Goal: Book appointment/travel/reservation

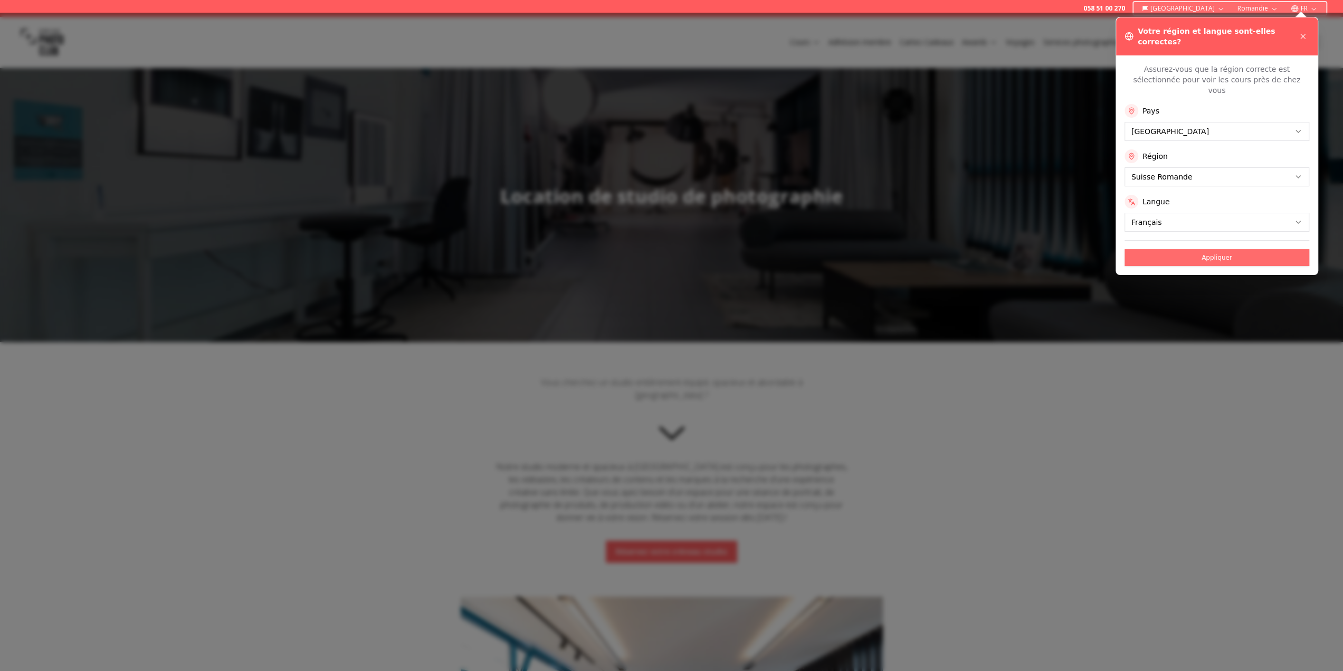
click at [1227, 249] on button "Appliquer" at bounding box center [1217, 257] width 185 height 17
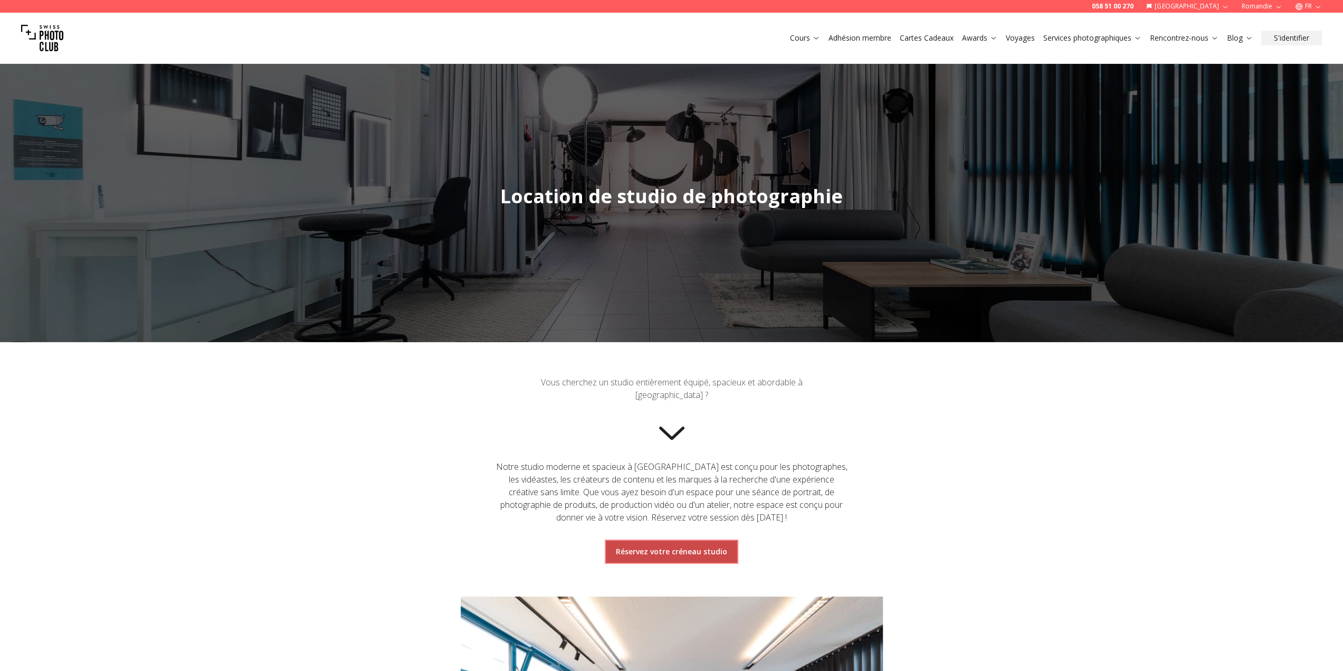
click at [704, 544] on span "Réservez votre créneau studio" at bounding box center [671, 551] width 128 height 19
click at [647, 549] on link "Réservez votre créneau studio" at bounding box center [671, 551] width 111 height 11
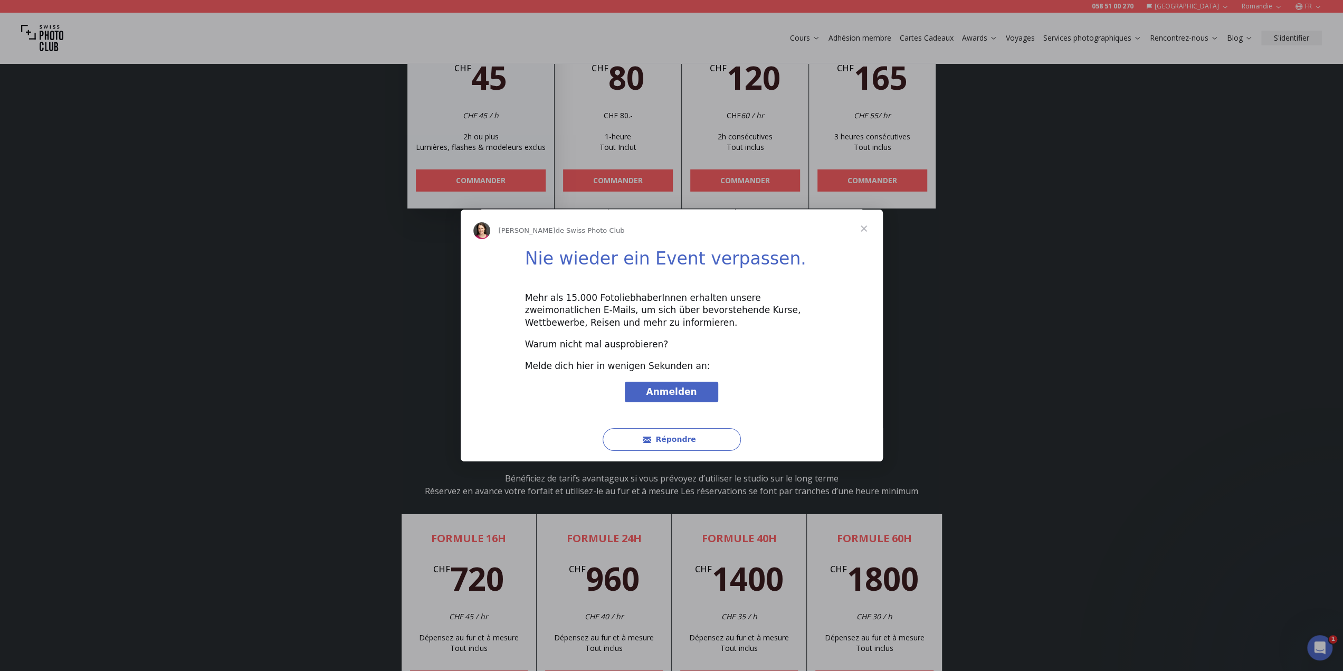
scroll to position [3215, 0]
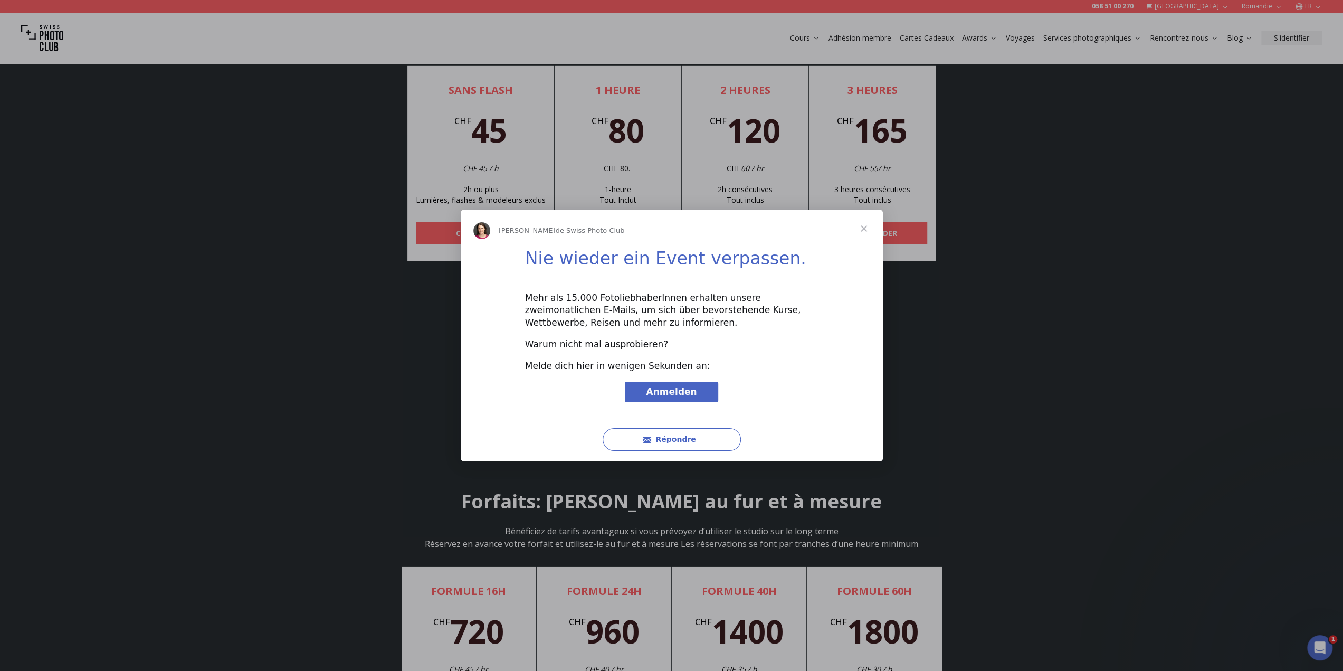
click at [865, 230] on span "Fermer" at bounding box center [864, 229] width 38 height 38
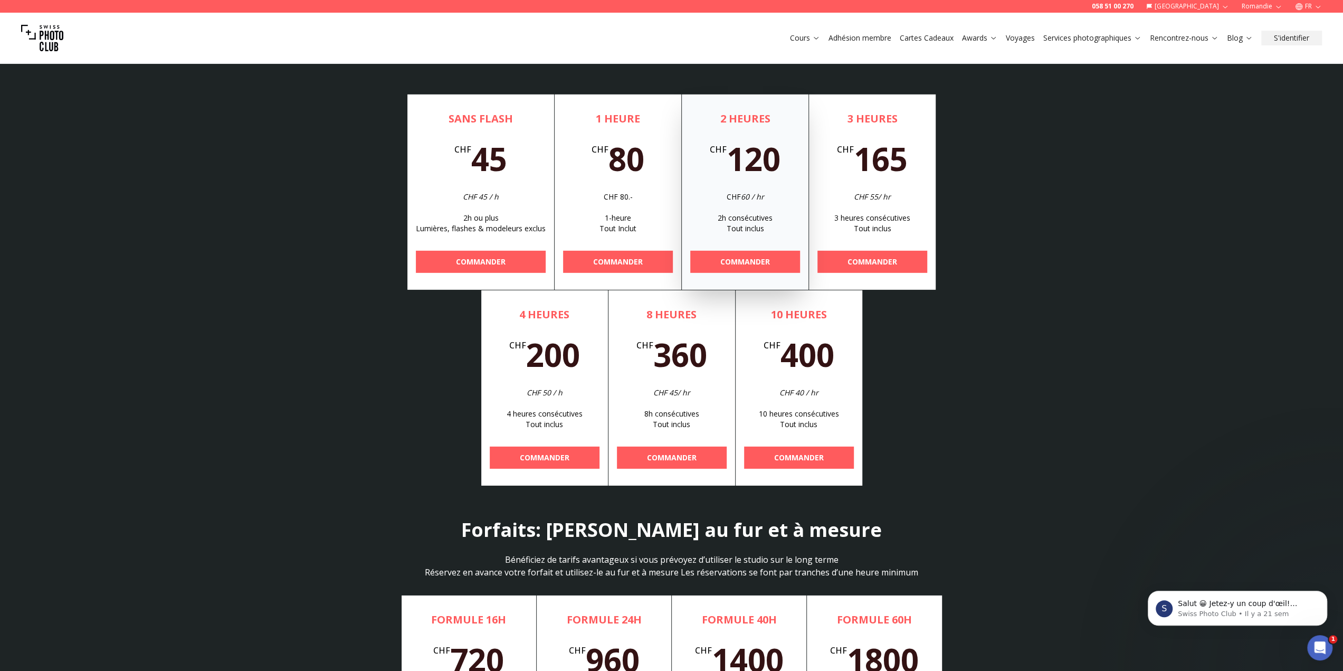
scroll to position [3162, 0]
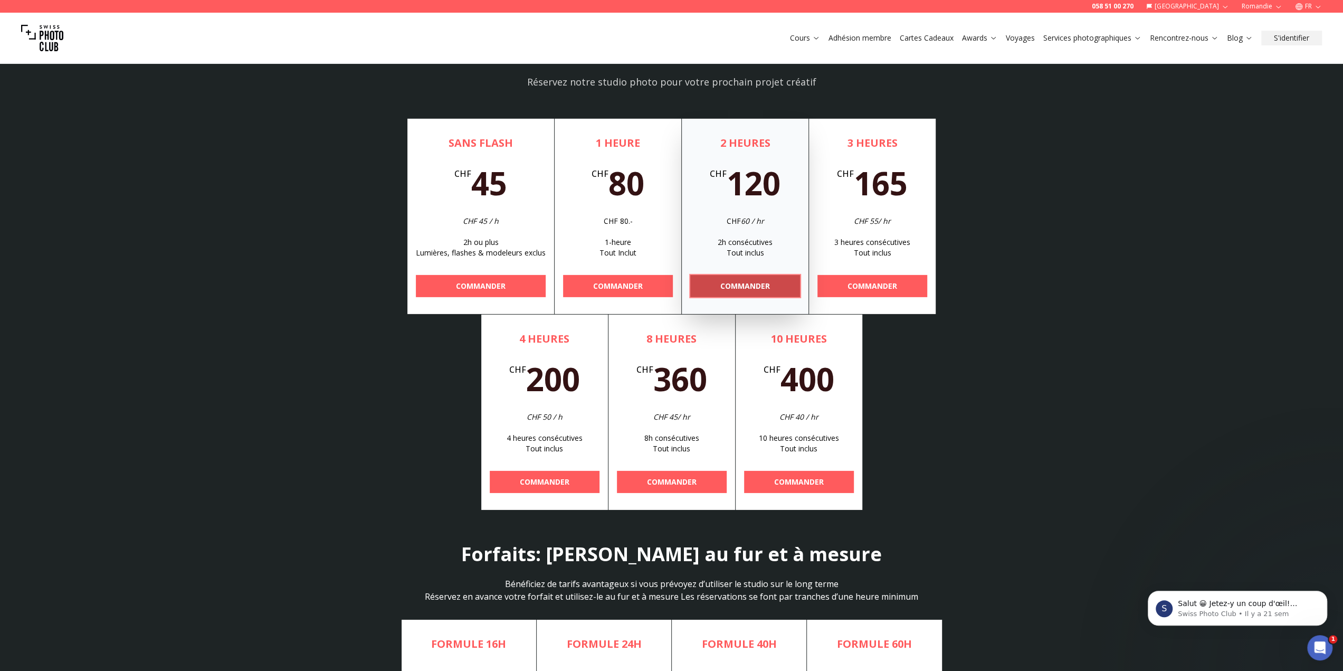
click at [751, 281] on b "COMMANDER" at bounding box center [745, 286] width 50 height 11
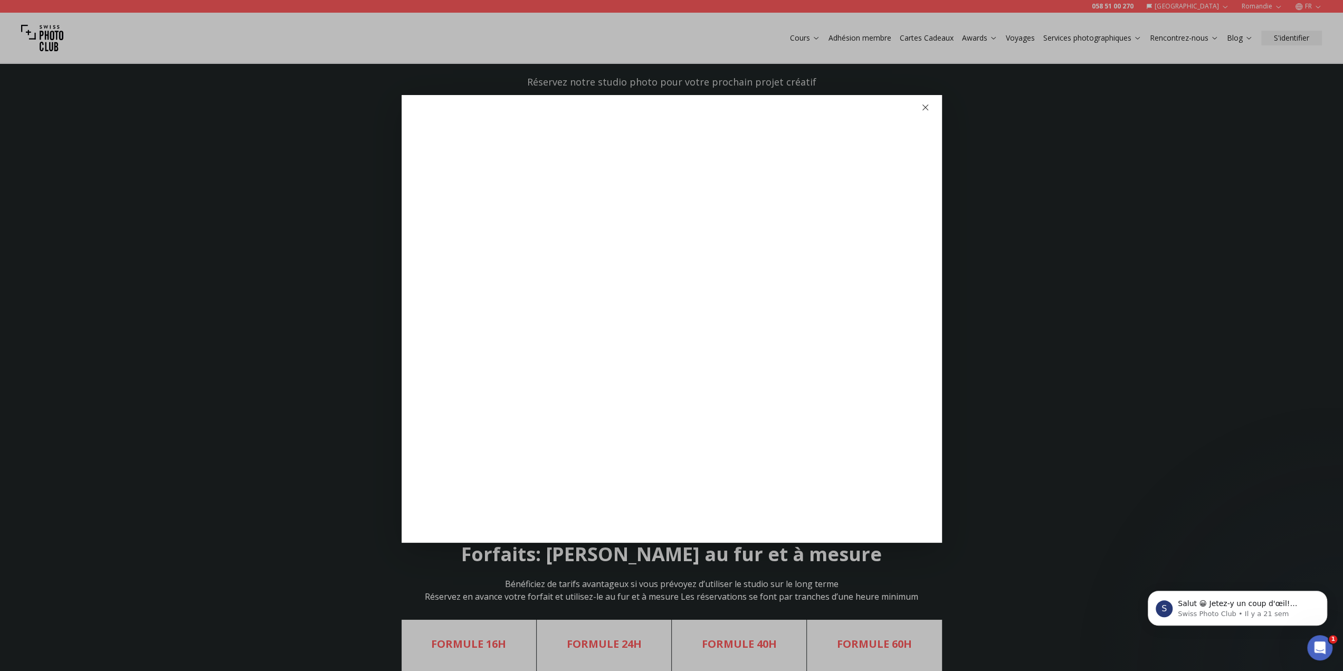
click at [201, 493] on div at bounding box center [671, 335] width 1343 height 671
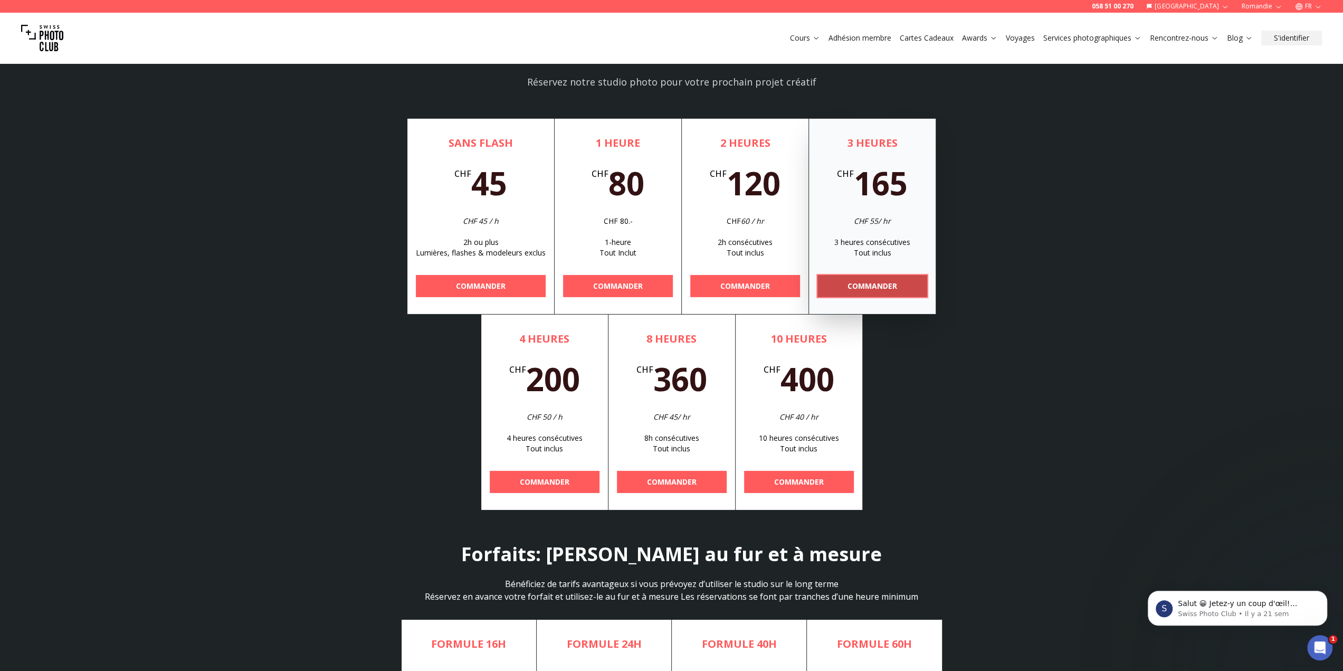
click at [862, 281] on b "COMMANDER" at bounding box center [873, 286] width 50 height 11
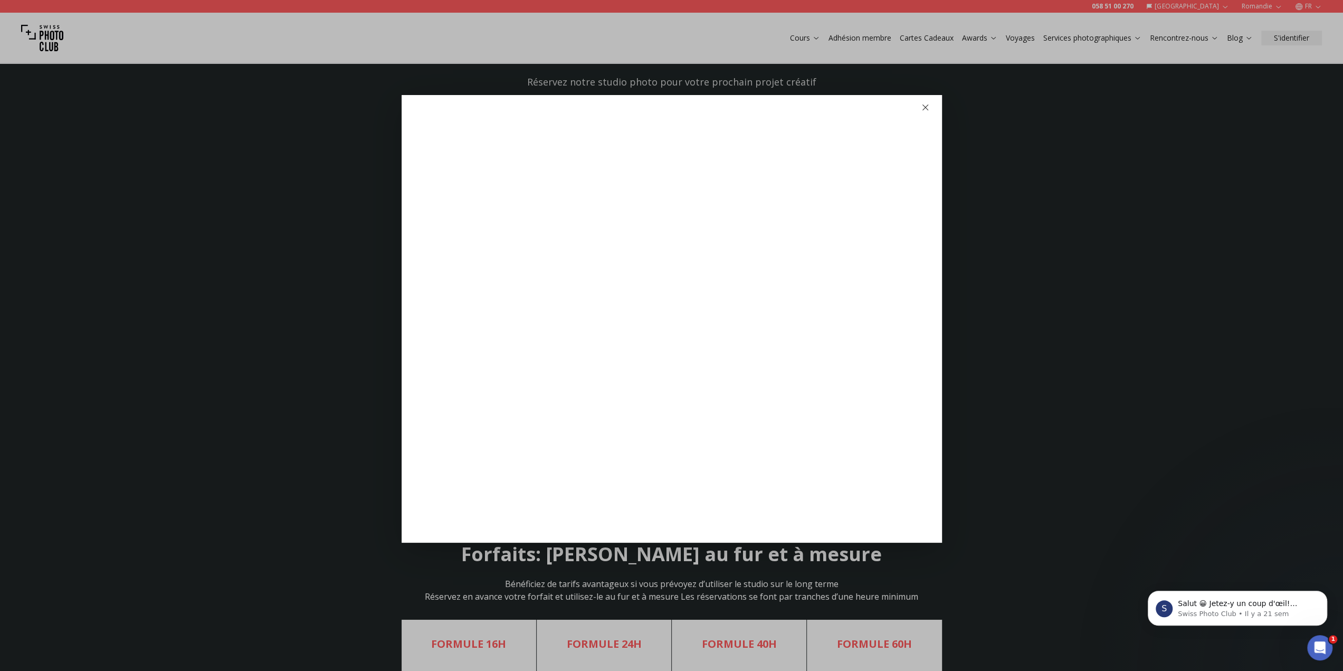
scroll to position [3110, 0]
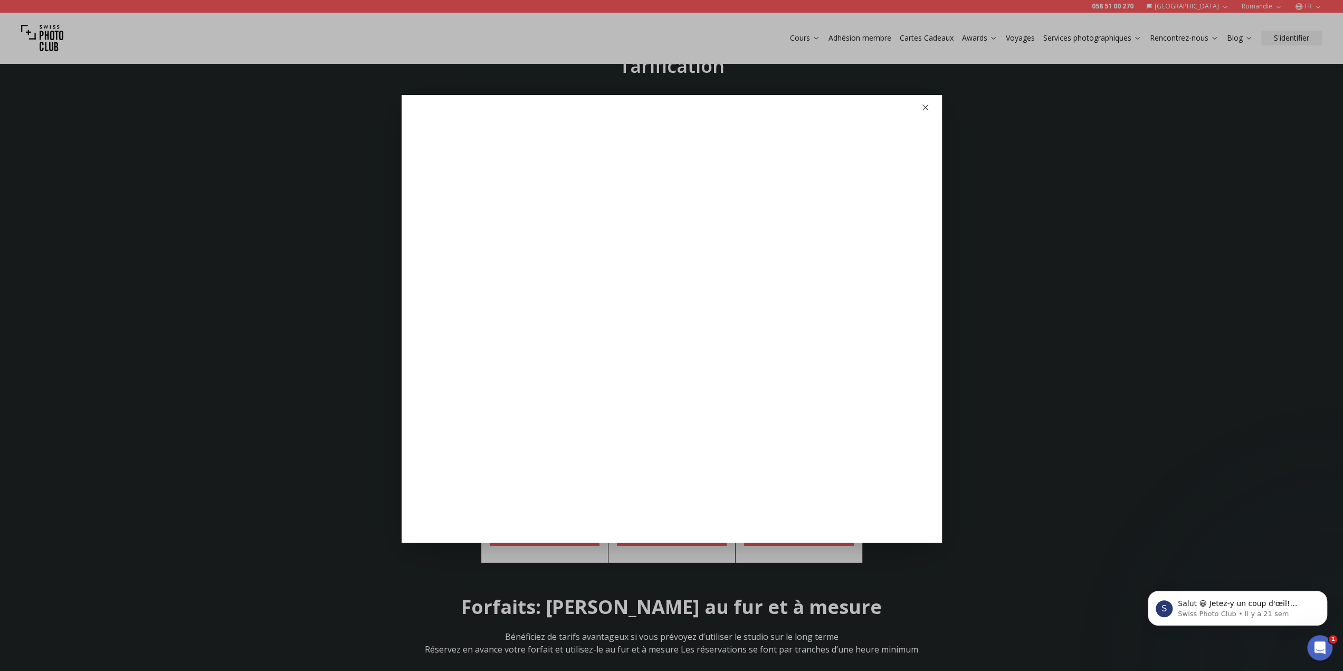
click at [925, 105] on icon "button" at bounding box center [926, 107] width 8 height 8
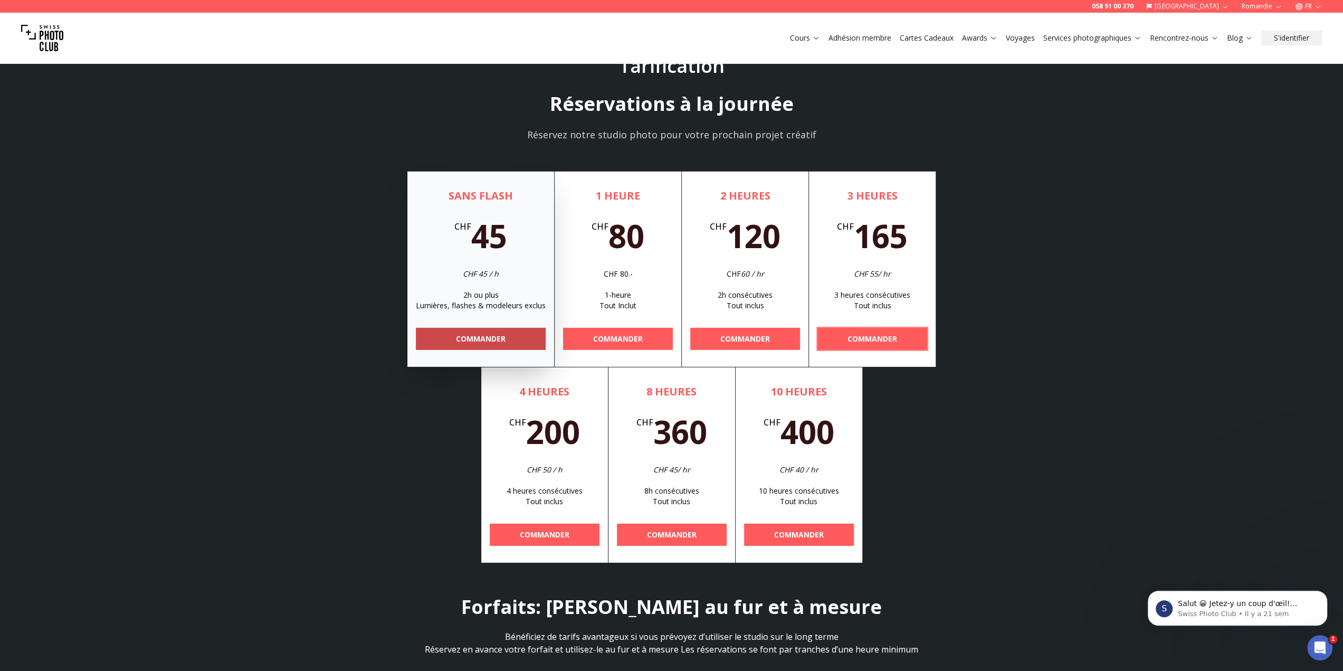
scroll to position [3268, 0]
